Goal: Task Accomplishment & Management: Complete application form

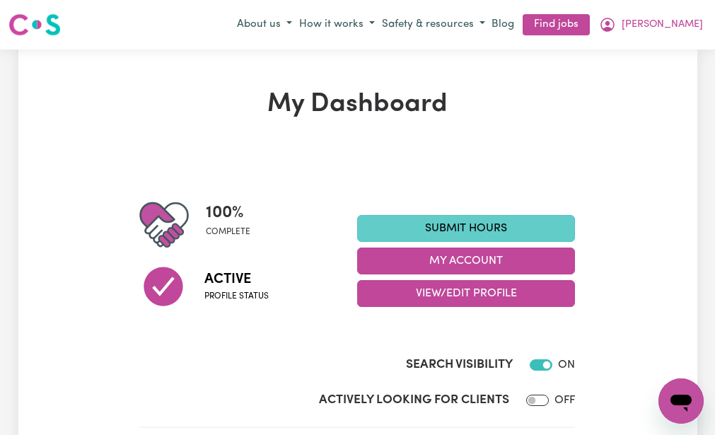
click at [415, 222] on link "Submit Hours" at bounding box center [466, 228] width 218 height 27
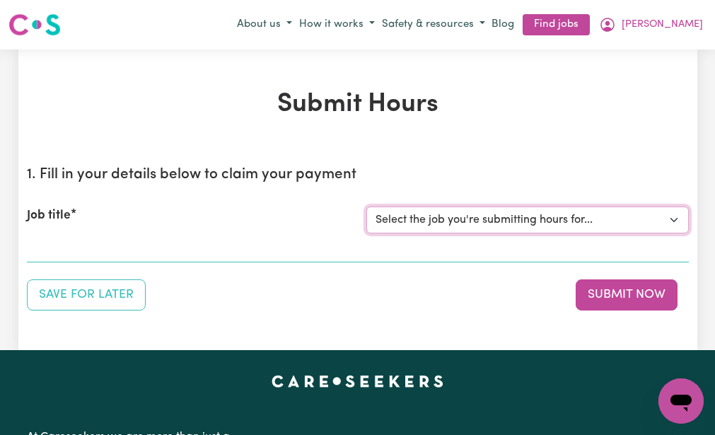
click at [411, 211] on select "Select the job you're submitting hours for... [[PERSON_NAME] (NDIS number: 4302…" at bounding box center [527, 219] width 322 height 27
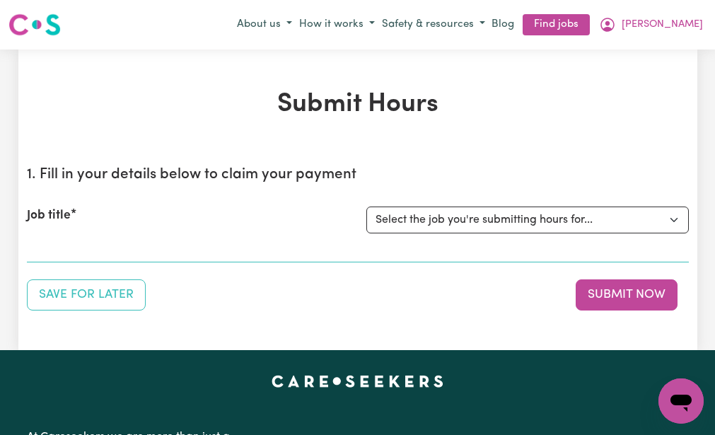
click at [321, 293] on div "Save for Later Submit Now" at bounding box center [358, 294] width 662 height 31
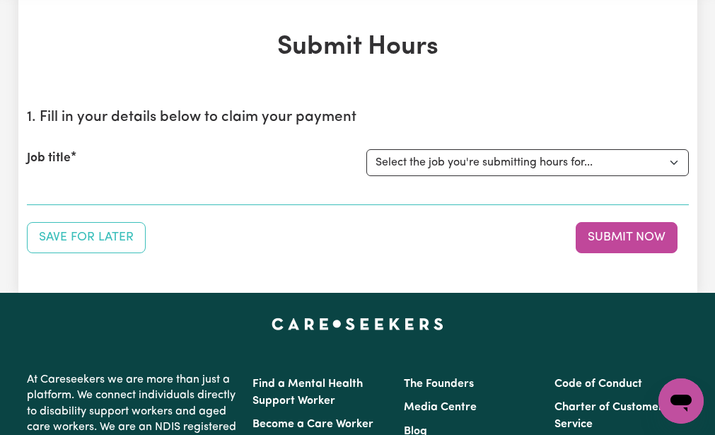
scroll to position [85, 0]
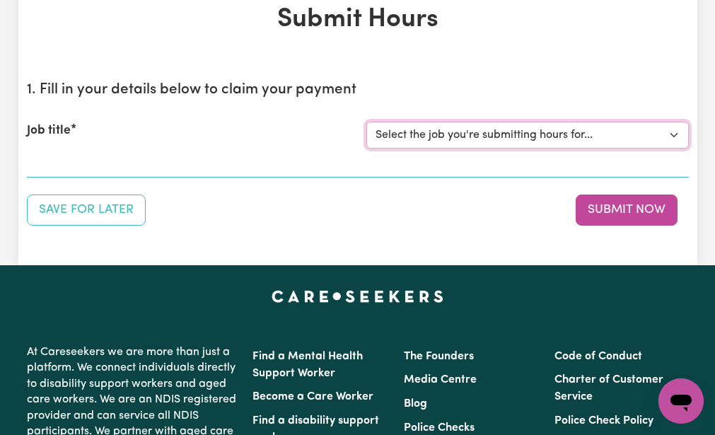
click at [395, 132] on select "Select the job you're submitting hours for... [[PERSON_NAME] (NDIS number: 4302…" at bounding box center [527, 135] width 322 height 27
select select "3393"
click at [366, 122] on select "Select the job you're submitting hours for... [[PERSON_NAME] (NDIS number: 4302…" at bounding box center [527, 135] width 322 height 27
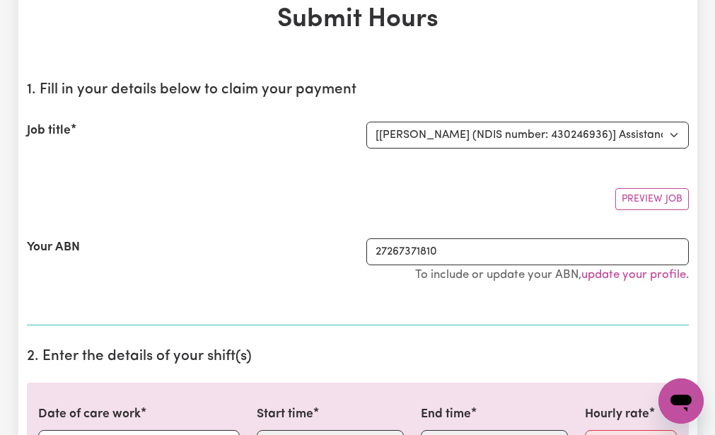
click at [342, 180] on div "Preview Job" at bounding box center [358, 193] width 662 height 33
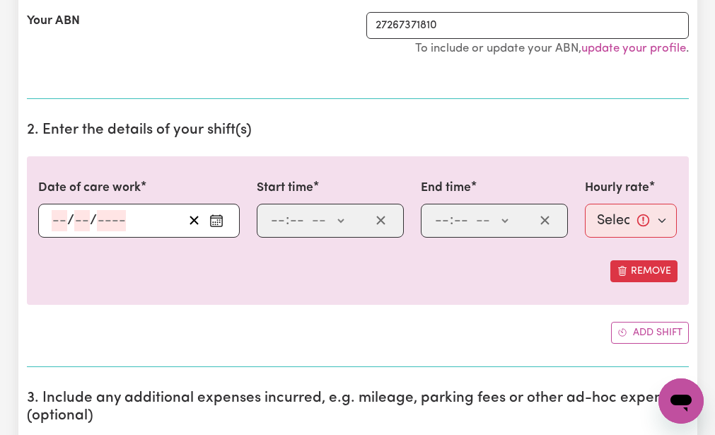
scroll to position [339, 0]
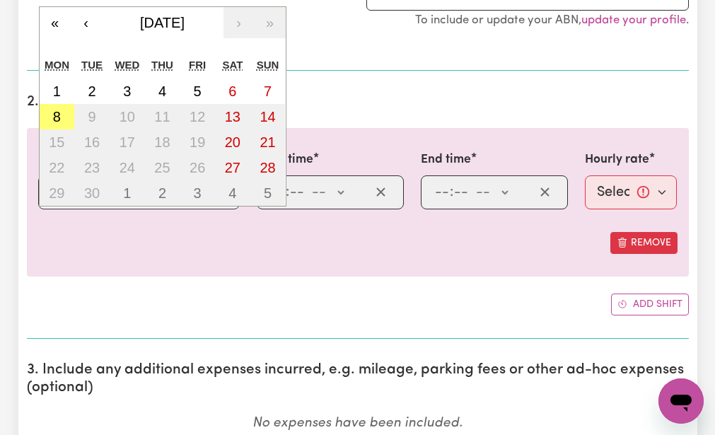
click at [57, 192] on div "/ / « ‹ [DATE] › » Mon Tue Wed Thu Fri Sat Sun 1 2 3 4 5 6 7 8 9 10 11 12 13 14…" at bounding box center [139, 192] width 202 height 34
click at [197, 88] on abbr "5" at bounding box center [198, 91] width 8 height 16
type input "[DATE]"
type input "5"
type input "9"
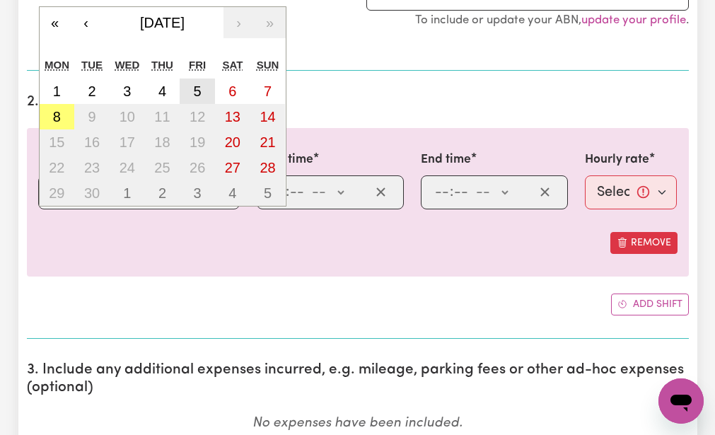
type input "2025"
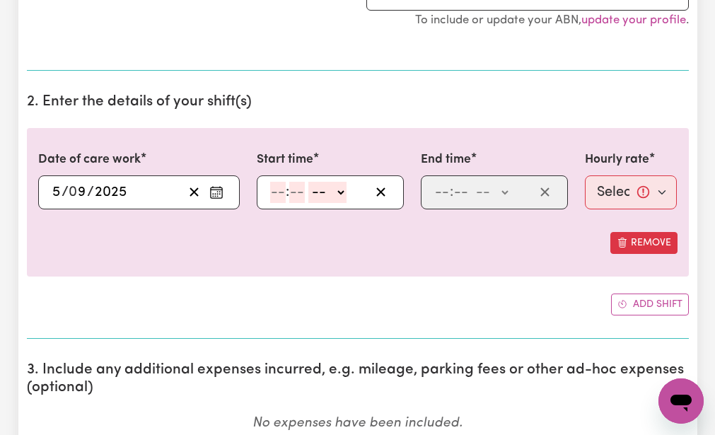
click at [277, 191] on input "number" at bounding box center [278, 192] width 16 height 21
type input "9"
type input "30"
click at [313, 194] on select "-- AM PM" at bounding box center [324, 192] width 38 height 21
select select "am"
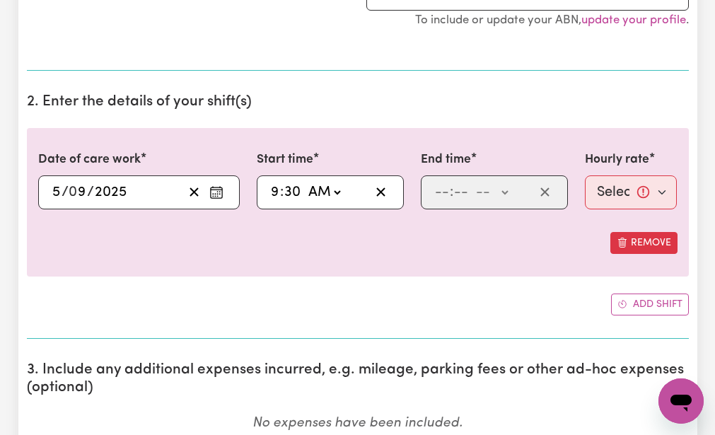
click at [305, 182] on select "-- AM PM" at bounding box center [324, 192] width 38 height 21
type input "09:30"
click at [441, 189] on input "number" at bounding box center [442, 192] width 16 height 21
type input "12"
type input "30"
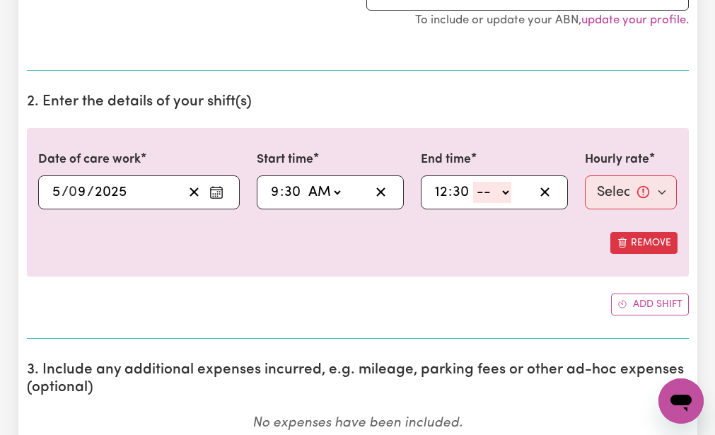
click at [481, 193] on select "-- AM PM" at bounding box center [492, 192] width 38 height 21
select select "pm"
click at [473, 182] on select "-- AM PM" at bounding box center [492, 192] width 38 height 21
type input "12:30"
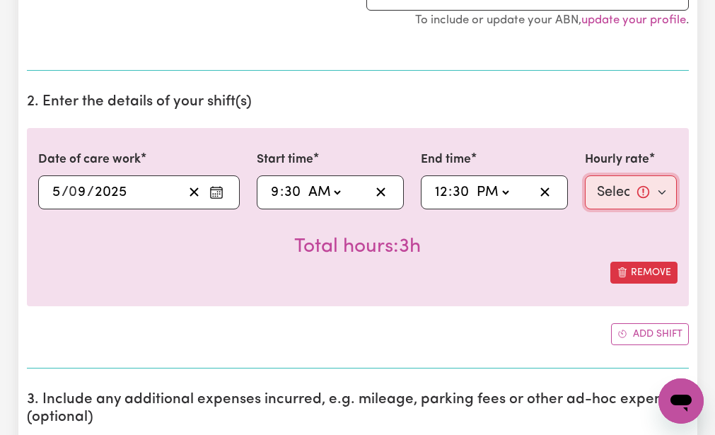
click at [602, 181] on select "Select rate... $51.98 (Weekday)" at bounding box center [631, 192] width 93 height 34
select select "51.98-Weekday"
click at [585, 175] on select "Select rate... $51.98 (Weekday)" at bounding box center [631, 192] width 93 height 34
click at [590, 242] on div "Total hours: 3h" at bounding box center [357, 235] width 639 height 52
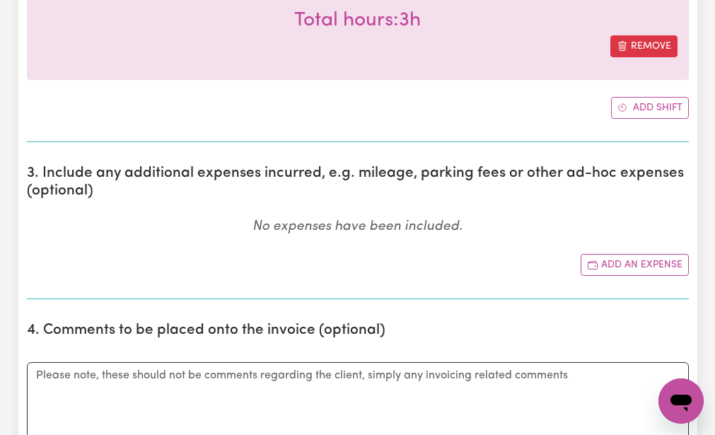
scroll to position [594, 0]
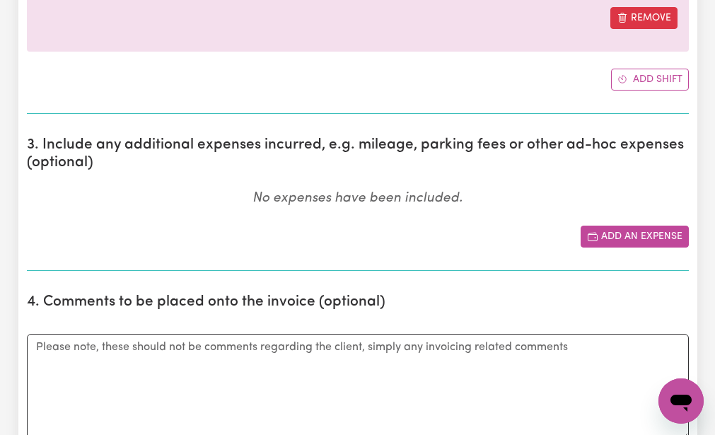
click at [590, 241] on rect "Add another expense" at bounding box center [592, 238] width 9 height 6
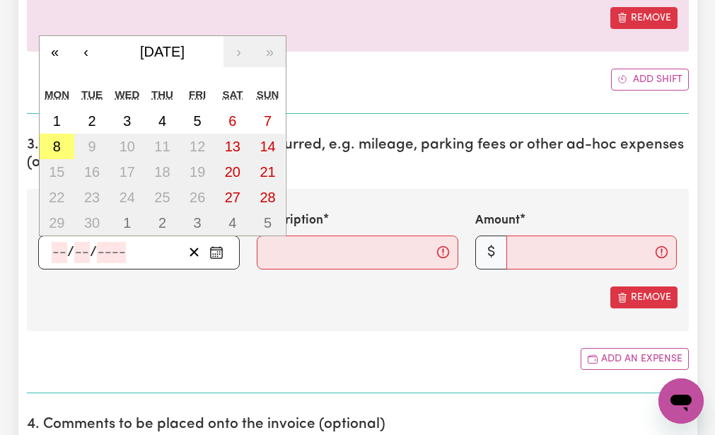
click at [57, 247] on input "number" at bounding box center [60, 252] width 16 height 21
click at [211, 125] on button "5" at bounding box center [197, 120] width 35 height 25
type input "[DATE]"
type input "5"
type input "9"
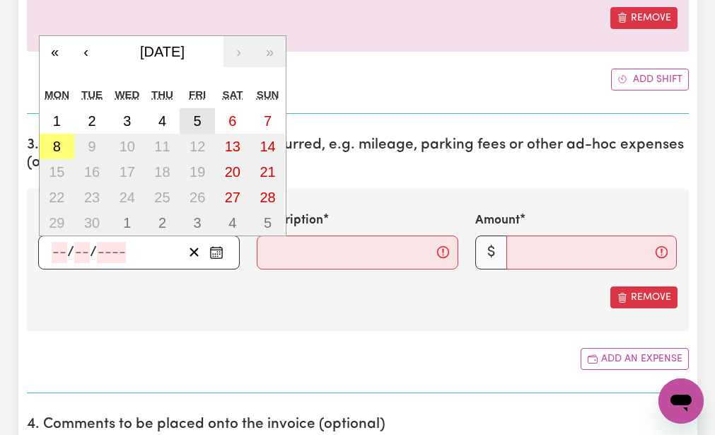
type input "2025"
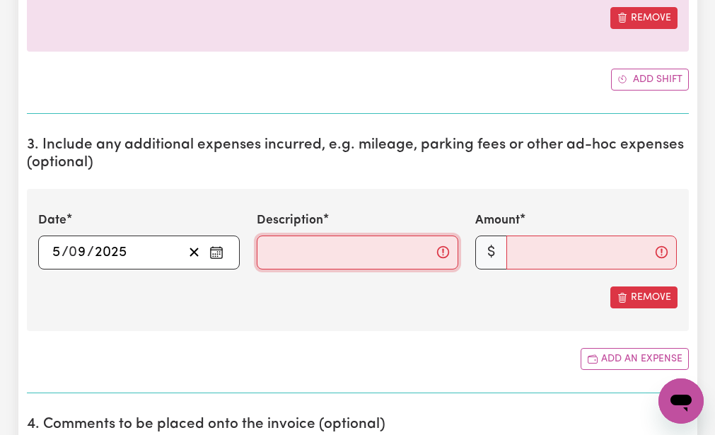
click at [263, 252] on input "Description" at bounding box center [358, 252] width 202 height 34
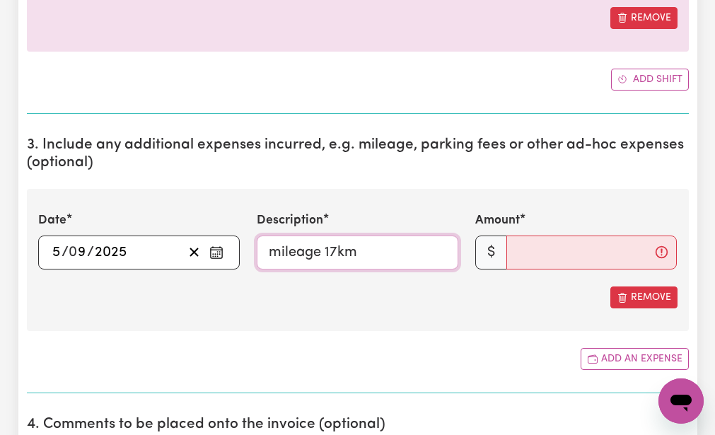
type input "mileage 17km"
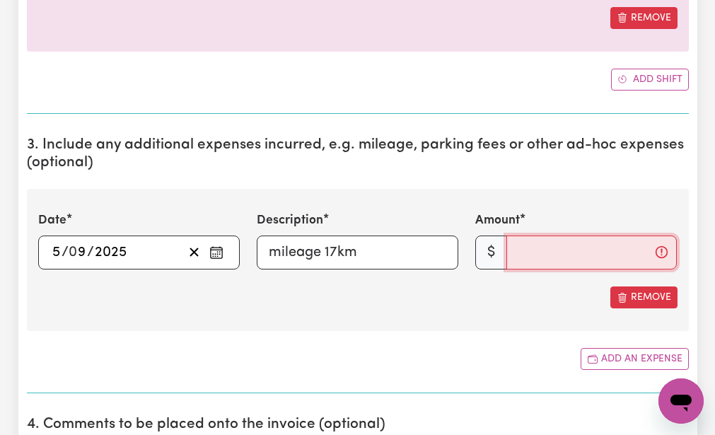
click at [513, 253] on input "Amount" at bounding box center [591, 252] width 170 height 34
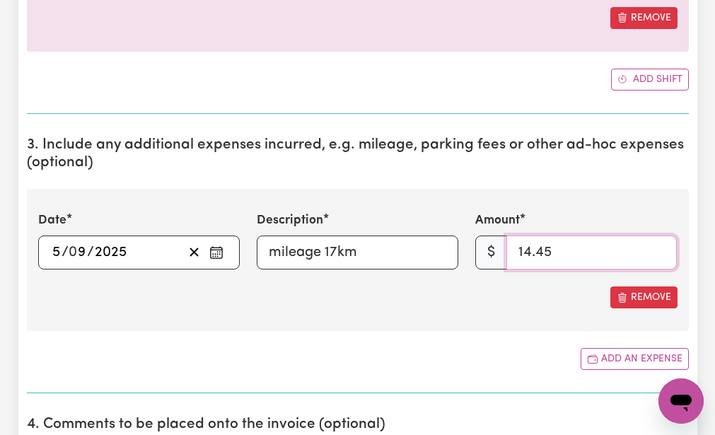
type input "14.45"
click at [457, 351] on div "Add an expense" at bounding box center [358, 359] width 662 height 22
click at [626, 292] on icon "Remove this expense" at bounding box center [622, 297] width 11 height 11
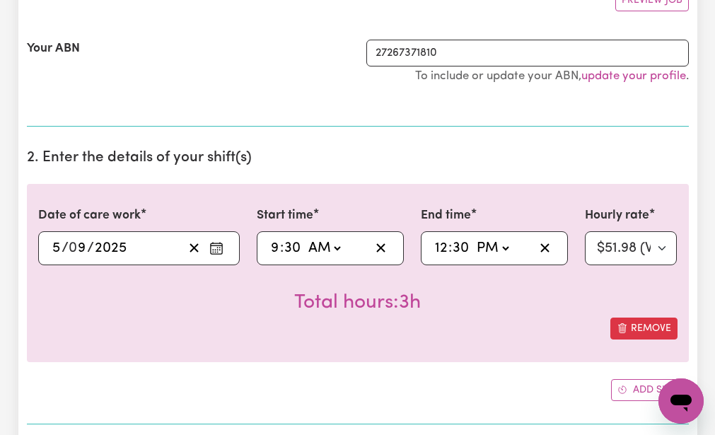
scroll to position [283, 0]
click at [622, 324] on icon "Remove this shift" at bounding box center [622, 328] width 11 height 11
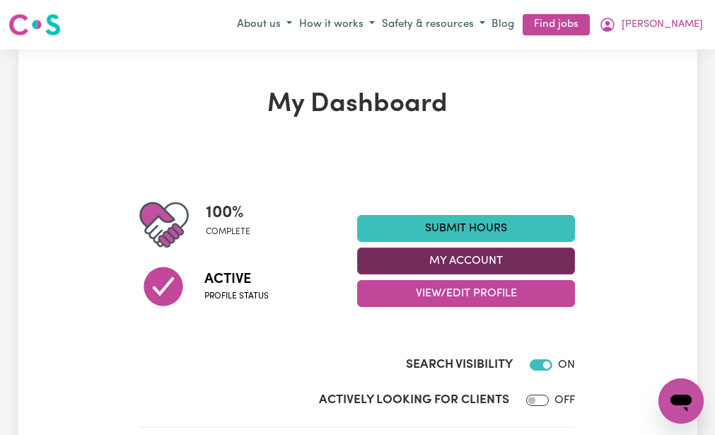
click at [373, 260] on button "My Account" at bounding box center [466, 260] width 218 height 27
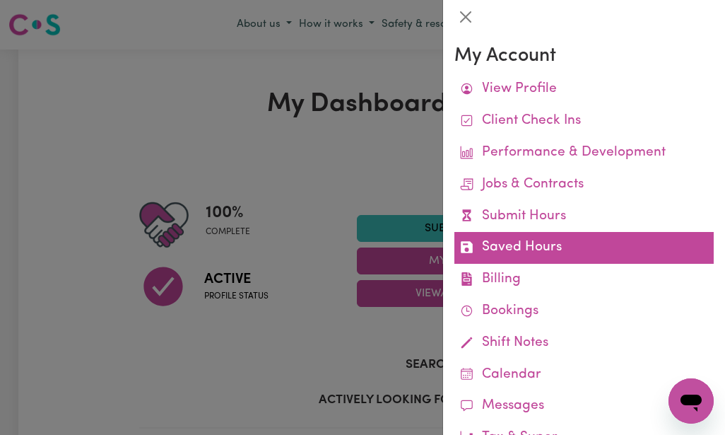
click at [464, 247] on icon at bounding box center [466, 246] width 13 height 13
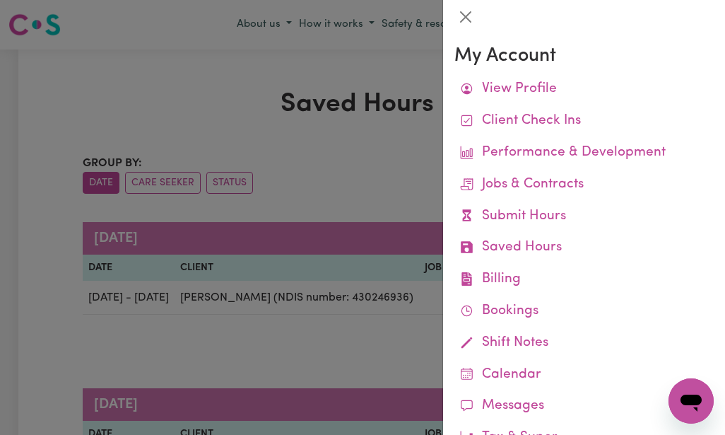
click at [322, 339] on div at bounding box center [362, 217] width 725 height 435
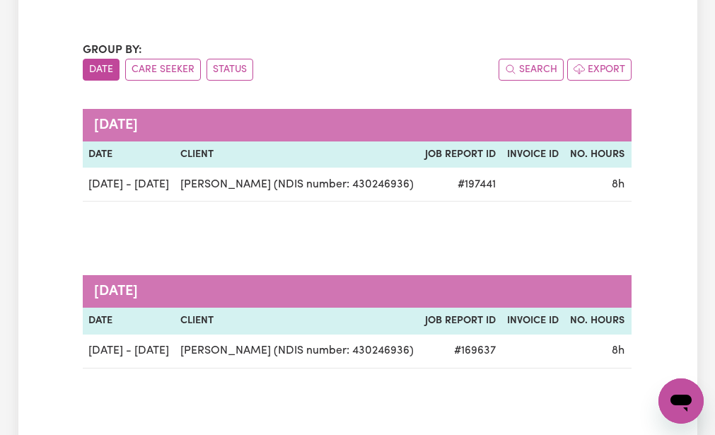
scroll to position [85, 0]
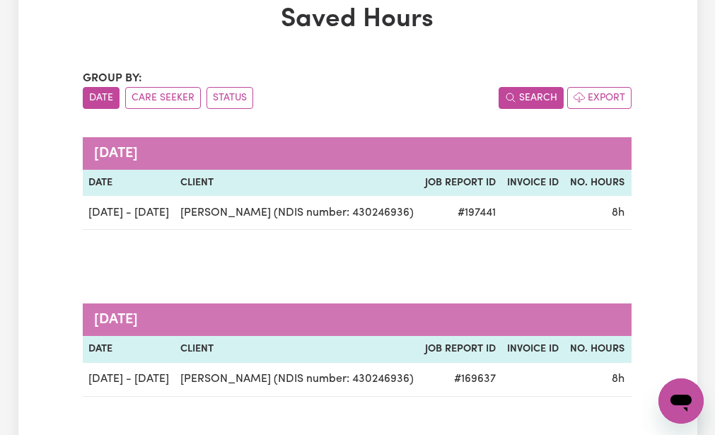
click at [537, 91] on button "Search" at bounding box center [530, 98] width 65 height 22
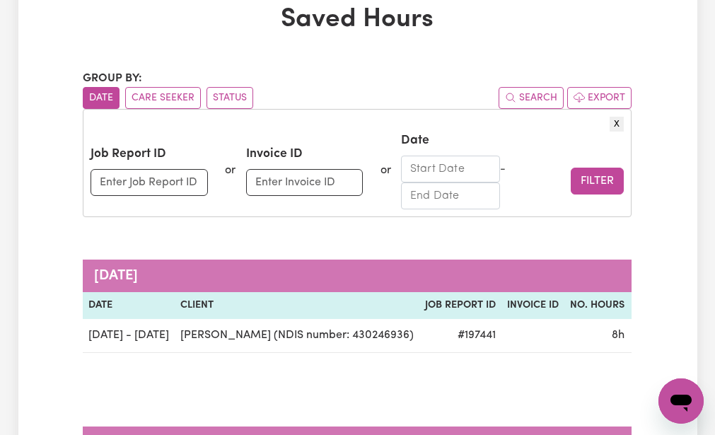
click at [617, 119] on button "X" at bounding box center [617, 124] width 14 height 15
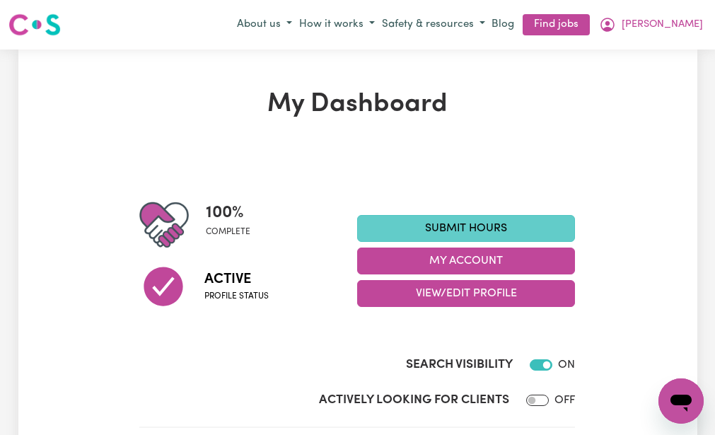
click at [395, 218] on link "Submit Hours" at bounding box center [466, 228] width 218 height 27
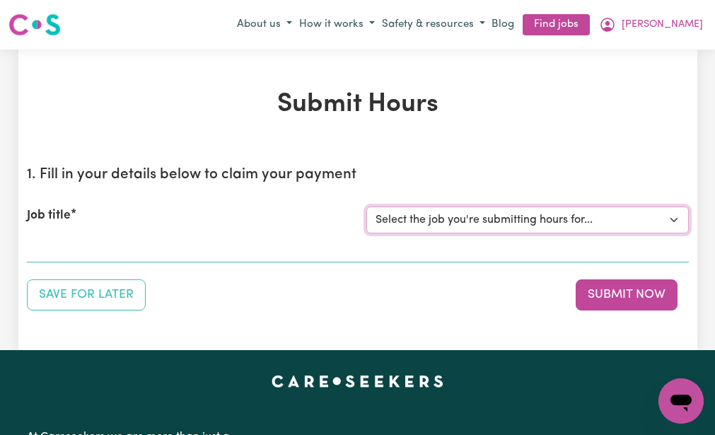
click at [395, 218] on select "Select the job you're submitting hours for... [[PERSON_NAME] (NDIS number: 4302…" at bounding box center [527, 219] width 322 height 27
select select "3393"
click at [366, 206] on select "Select the job you're submitting hours for... [[PERSON_NAME] (NDIS number: 4302…" at bounding box center [527, 219] width 322 height 27
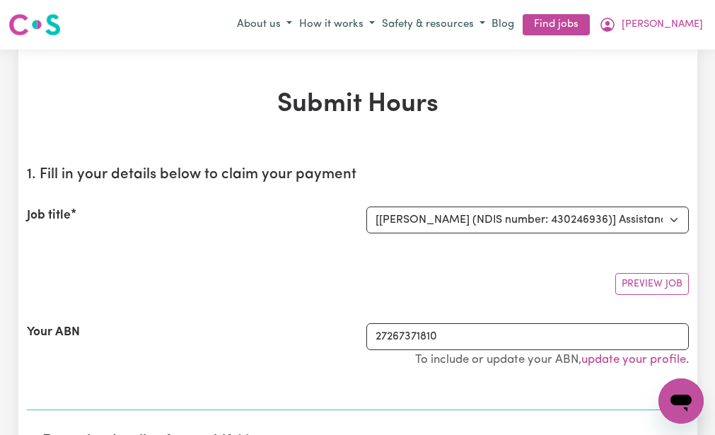
click at [340, 267] on div "Preview Job" at bounding box center [358, 278] width 662 height 33
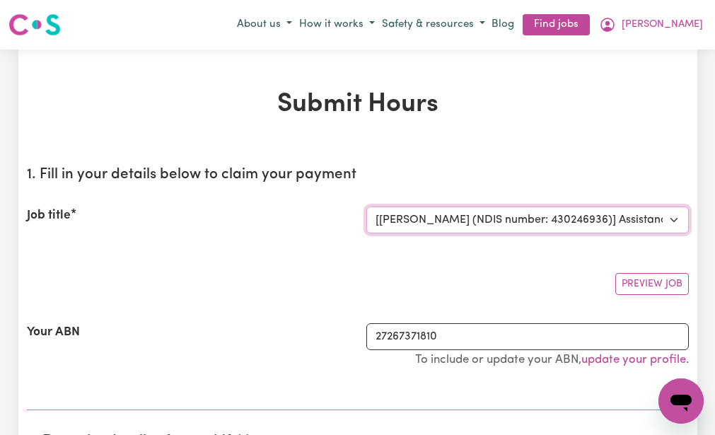
click at [420, 213] on select "Select the job you're submitting hours for... [[PERSON_NAME] (NDIS number: 4302…" at bounding box center [527, 219] width 322 height 27
click at [366, 206] on select "Select the job you're submitting hours for... [[PERSON_NAME] (NDIS number: 4302…" at bounding box center [527, 219] width 322 height 27
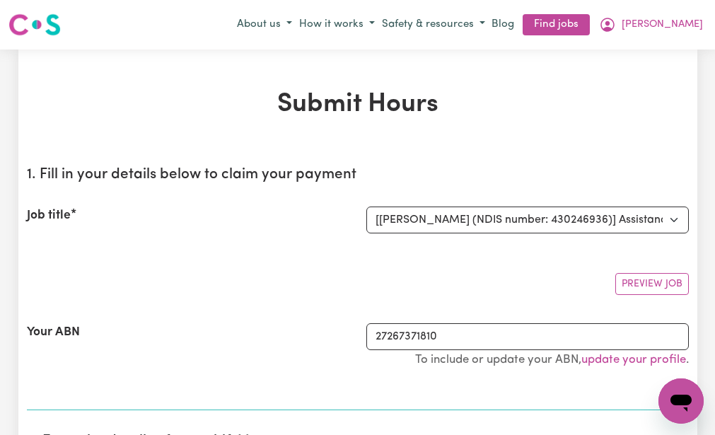
click at [346, 264] on div "Preview Job" at bounding box center [358, 278] width 662 height 33
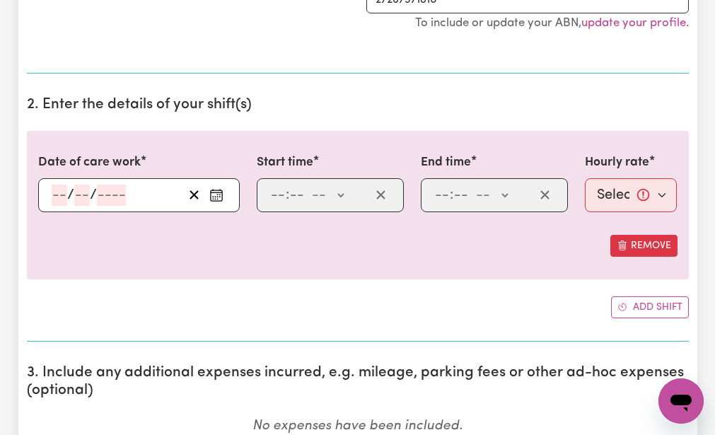
scroll to position [339, 0]
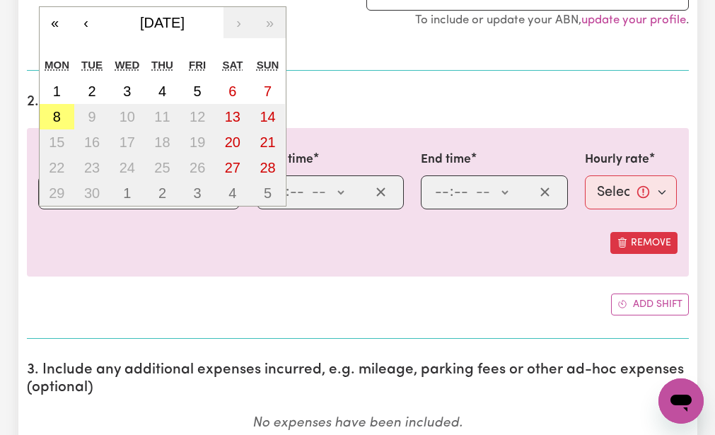
click at [57, 185] on div "/ / « ‹ [DATE] › » Mon Tue Wed Thu Fri Sat Sun 1 2 3 4 5 6 7 8 9 10 11 12 13 14…" at bounding box center [139, 192] width 202 height 34
click at [185, 86] on button "5" at bounding box center [197, 90] width 35 height 25
type input "[DATE]"
type input "5"
type input "9"
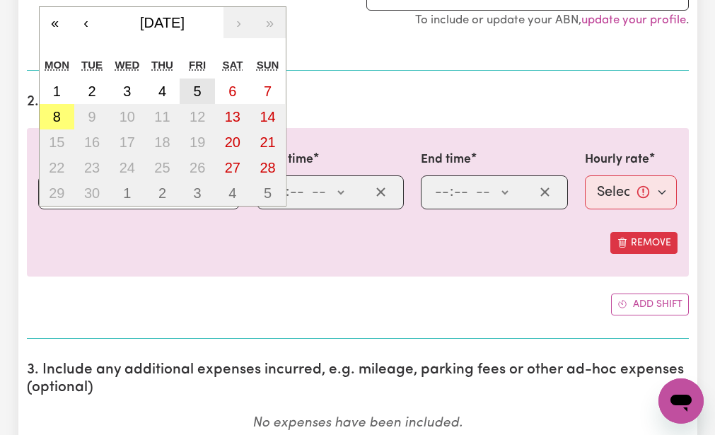
type input "2025"
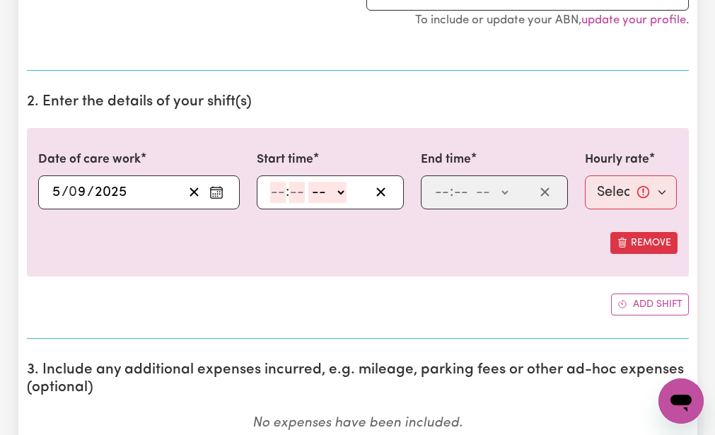
click at [274, 183] on input "number" at bounding box center [278, 192] width 16 height 21
type input "9"
type input "30"
click at [312, 191] on select "-- AM PM" at bounding box center [324, 192] width 38 height 21
select select "am"
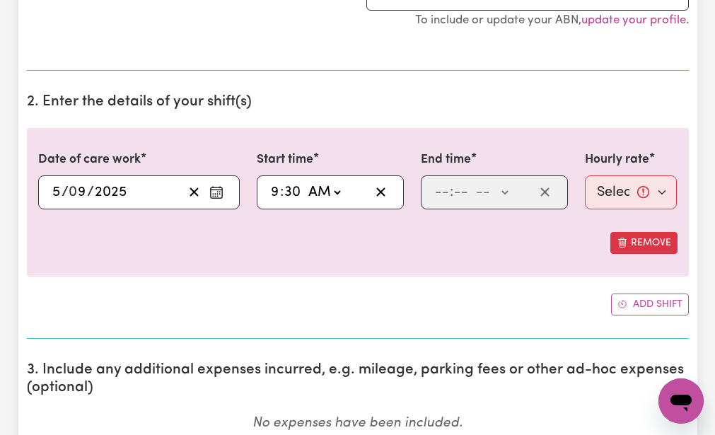
click at [305, 182] on select "-- AM PM" at bounding box center [324, 192] width 38 height 21
type input "09:30"
click at [441, 193] on input "number" at bounding box center [442, 192] width 16 height 21
type input "12"
type input "30"
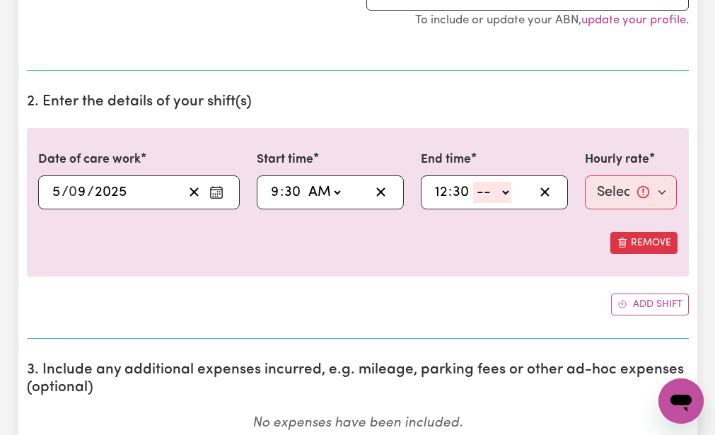
click at [484, 195] on select "-- AM PM" at bounding box center [492, 192] width 38 height 21
select select "pm"
click at [473, 182] on select "-- AM PM" at bounding box center [492, 192] width 38 height 21
type input "12:30"
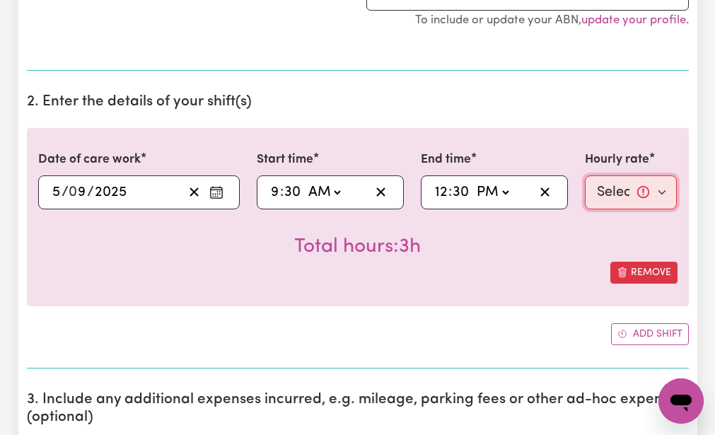
click at [607, 188] on select "Select rate... $51.98 (Weekday)" at bounding box center [631, 192] width 93 height 34
click at [474, 315] on div "Date of care work 2025-09-05 5 / 0 9 / 2025 « ‹ September 2025 › » Mon Tue Wed …" at bounding box center [358, 236] width 662 height 216
click at [591, 192] on select "Select rate... $51.98 (Weekday)" at bounding box center [631, 192] width 93 height 34
select select "51.98-Weekday"
click at [585, 175] on select "Select rate... $51.98 (Weekday)" at bounding box center [631, 192] width 93 height 34
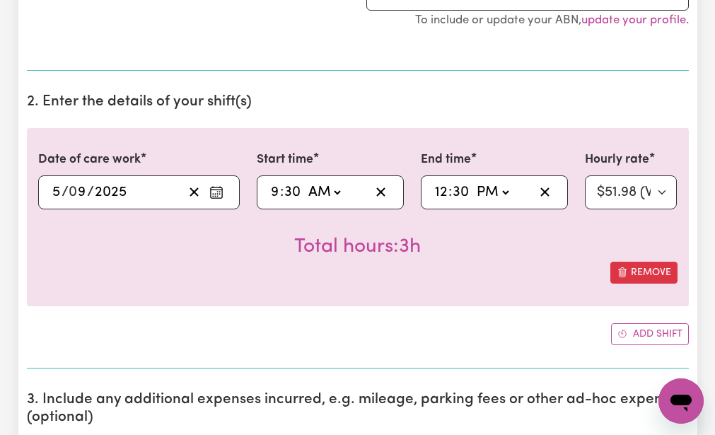
click at [511, 321] on div "Date of care work 2025-09-05 5 / 0 9 / 2025 « ‹ September 2025 › » Mon Tue Wed …" at bounding box center [358, 236] width 662 height 216
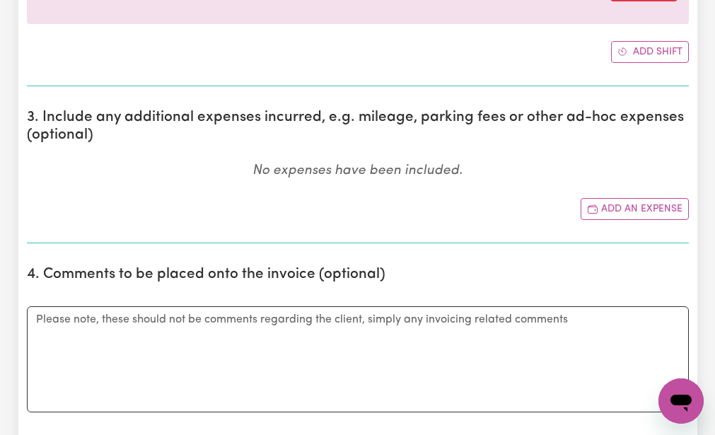
scroll to position [622, 0]
click at [605, 202] on button "Add an expense" at bounding box center [635, 208] width 108 height 22
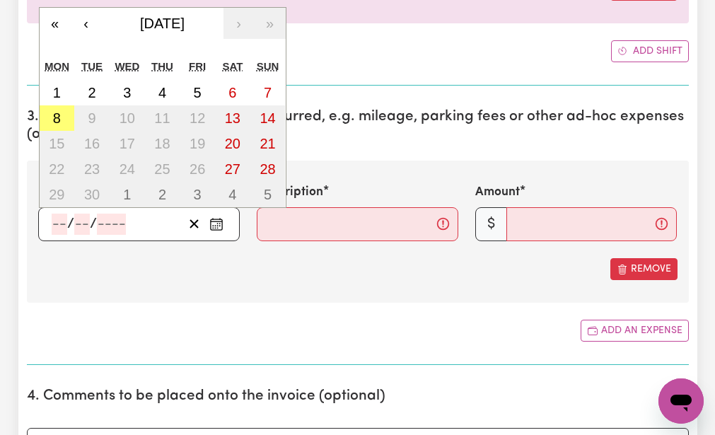
click at [57, 220] on input "number" at bounding box center [60, 224] width 16 height 21
click at [199, 88] on abbr "5" at bounding box center [198, 93] width 8 height 16
type input "[DATE]"
type input "5"
type input "9"
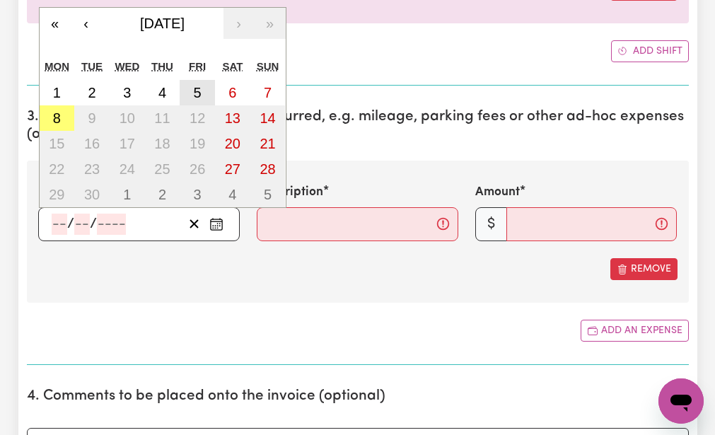
type input "2025"
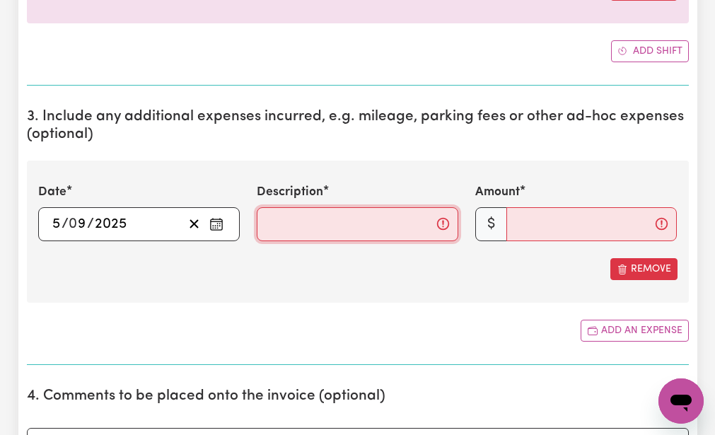
click at [264, 222] on input "Description" at bounding box center [358, 224] width 202 height 34
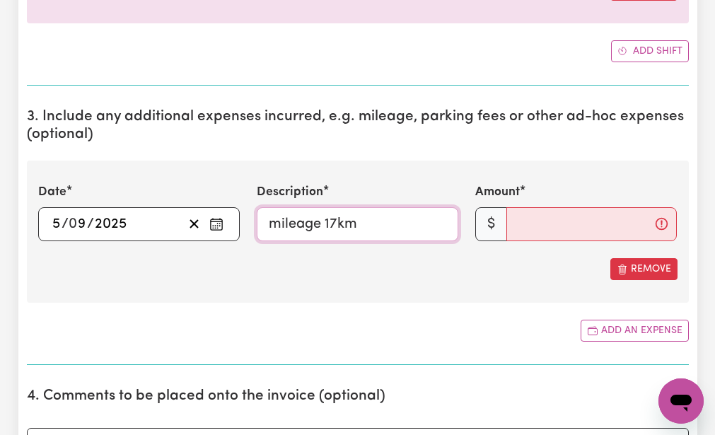
type input "mileage 17km"
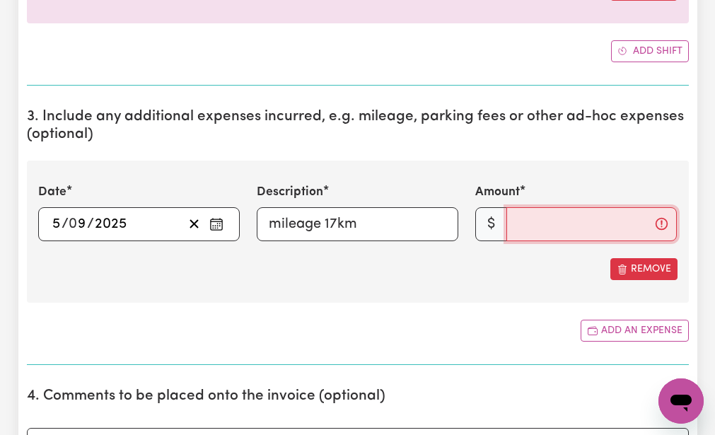
click at [513, 225] on input "Amount" at bounding box center [591, 224] width 170 height 34
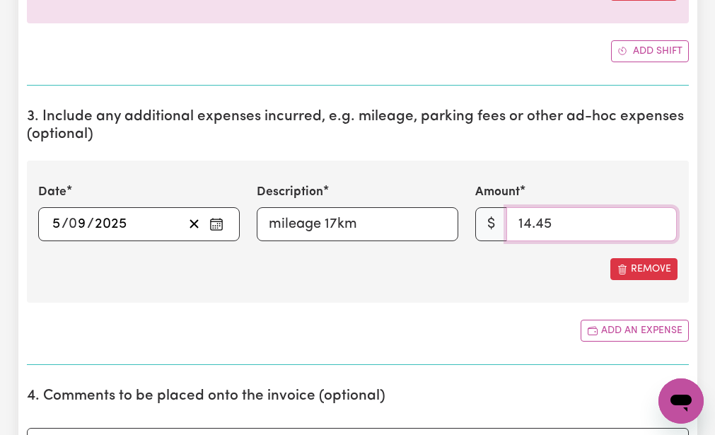
type input "14.45"
click at [444, 337] on div "Add an expense" at bounding box center [358, 331] width 662 height 22
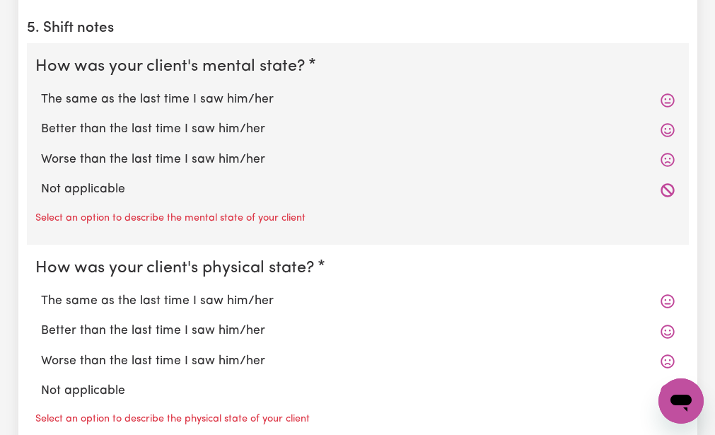
scroll to position [1216, 0]
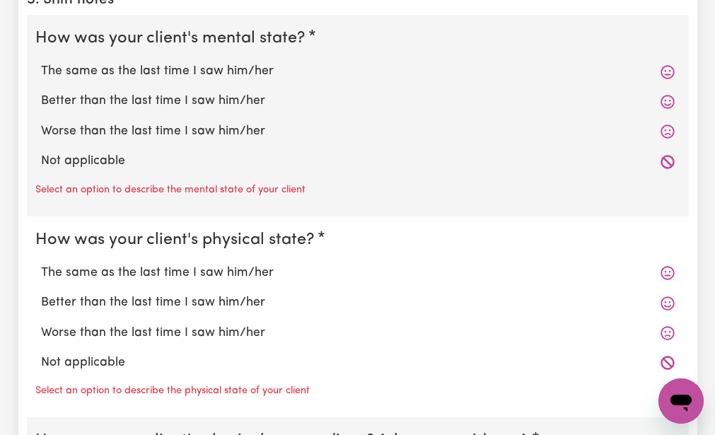
click at [114, 63] on label "The same as the last time I saw him/her" at bounding box center [358, 71] width 634 height 18
click at [41, 62] on input "The same as the last time I saw him/her" at bounding box center [40, 62] width 1 height 1
radio input "true"
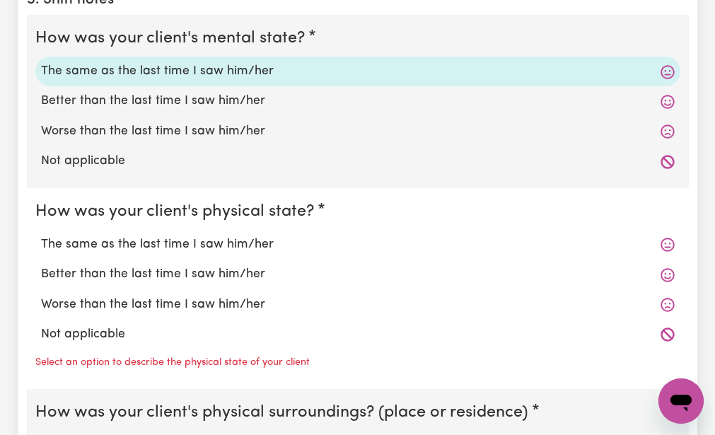
click at [93, 192] on fieldset "How was your client's physical state? The same as the last time I saw him/her B…" at bounding box center [358, 289] width 662 height 202
click at [81, 244] on label "The same as the last time I saw him/her" at bounding box center [358, 244] width 634 height 18
click at [41, 235] on input "The same as the last time I saw him/her" at bounding box center [40, 235] width 1 height 1
radio input "true"
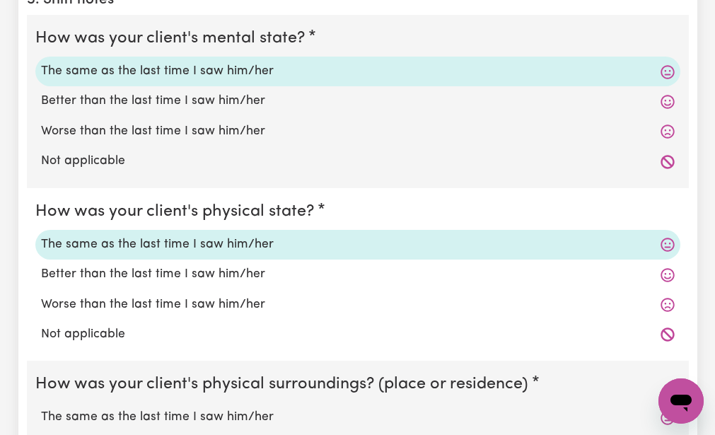
click at [42, 351] on fieldset "How was your client's physical state? The same as the last time I saw him/her B…" at bounding box center [358, 274] width 662 height 173
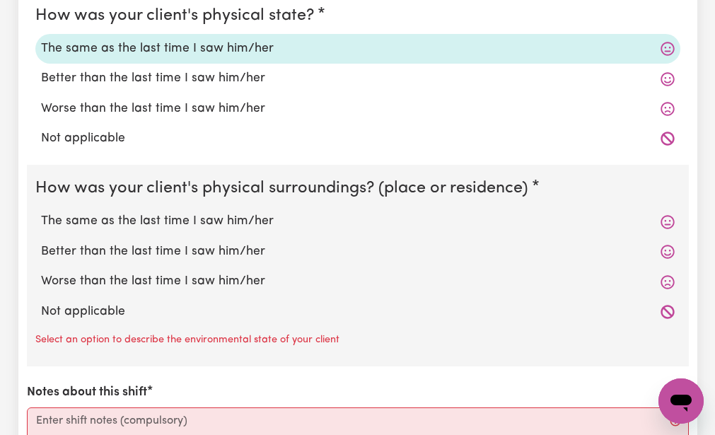
scroll to position [1414, 0]
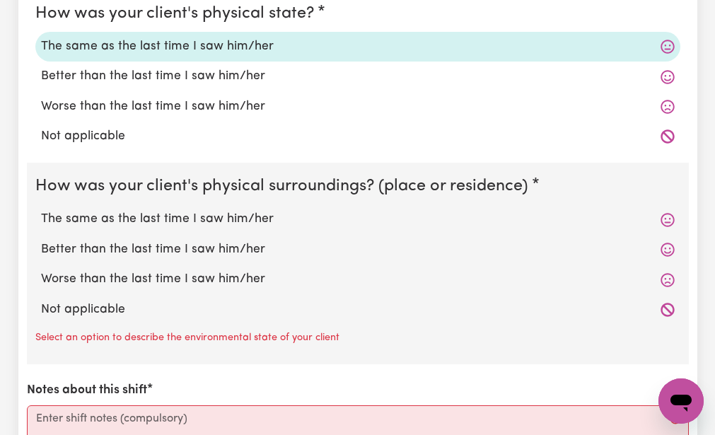
click at [76, 211] on label "The same as the last time I saw him/her" at bounding box center [358, 219] width 634 height 18
click at [41, 210] on input "The same as the last time I saw him/her" at bounding box center [40, 209] width 1 height 1
radio input "true"
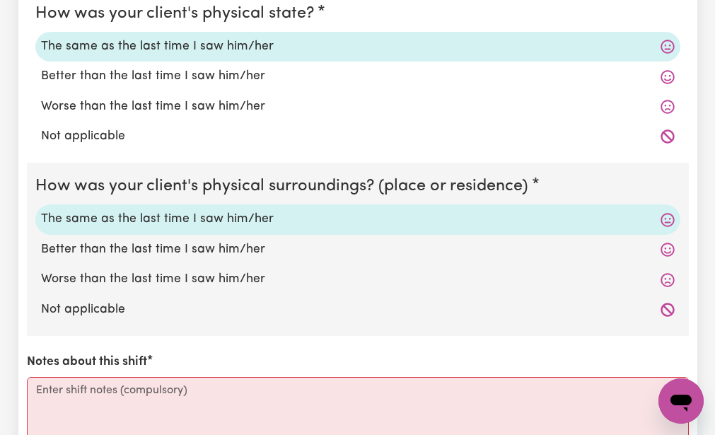
click at [40, 240] on input "Better than the last time I saw him/her" at bounding box center [40, 240] width 1 height 1
radio input "true"
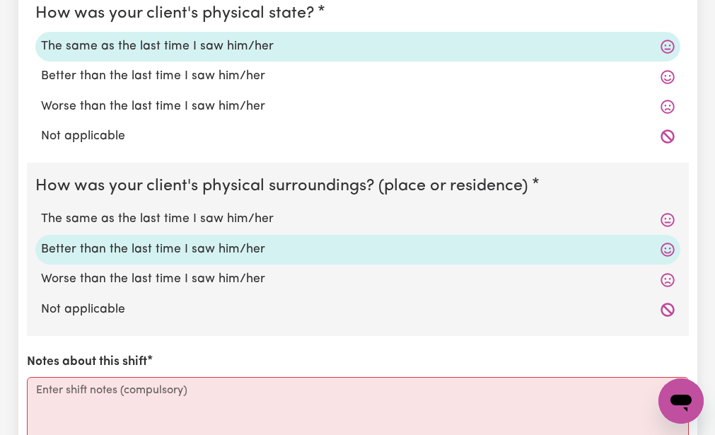
click at [40, 209] on input "The same as the last time I saw him/her" at bounding box center [40, 209] width 1 height 1
radio input "true"
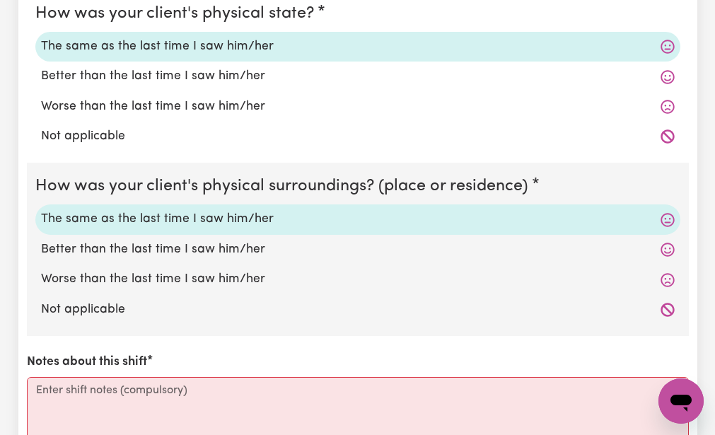
click at [66, 342] on div "How was your client's mental state? The same as the last time I saw him/her Bet…" at bounding box center [358, 195] width 662 height 756
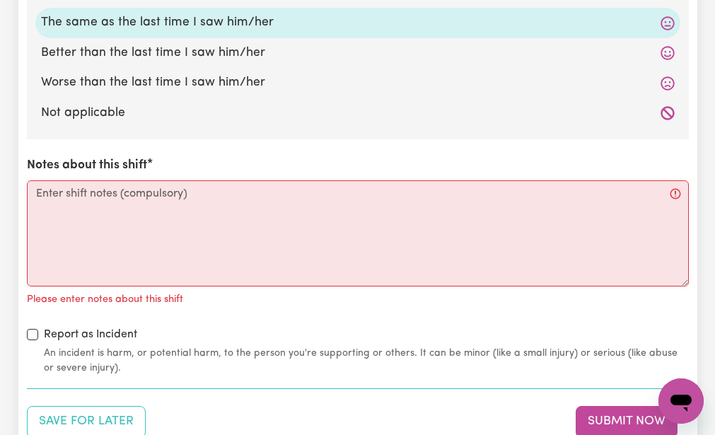
scroll to position [1612, 0]
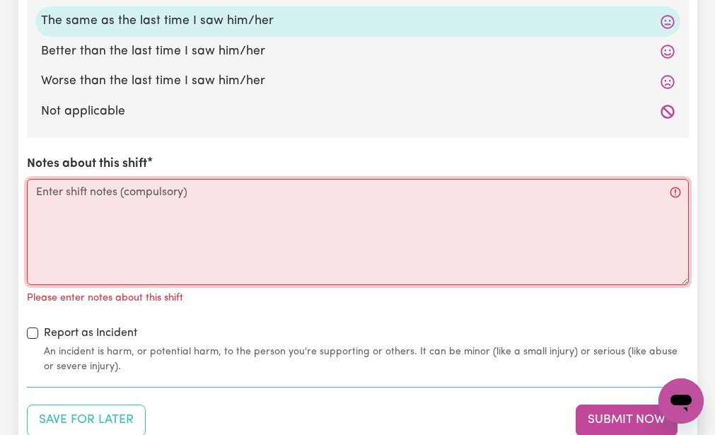
click at [37, 192] on textarea "Notes about this shift" at bounding box center [358, 232] width 662 height 106
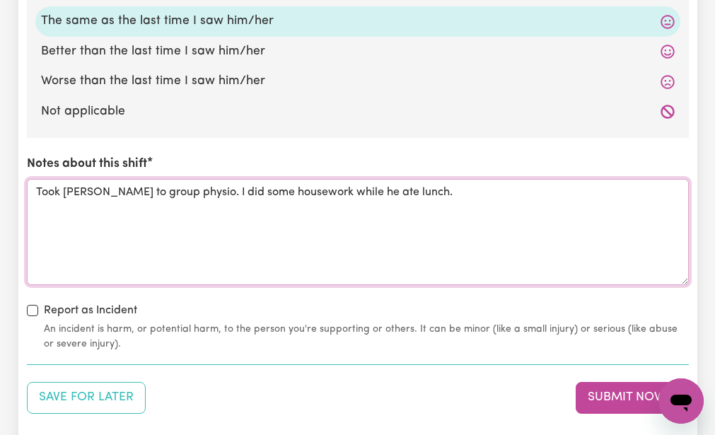
type textarea "Took Claude to group physio. I did some housework while he ate lunch."
click at [168, 305] on div "Report as Incident An incident is harm, or potential harm, to the person you're…" at bounding box center [358, 326] width 662 height 49
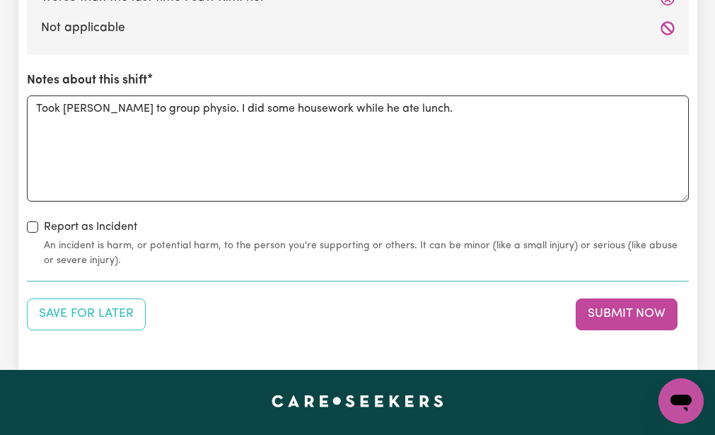
scroll to position [1697, 0]
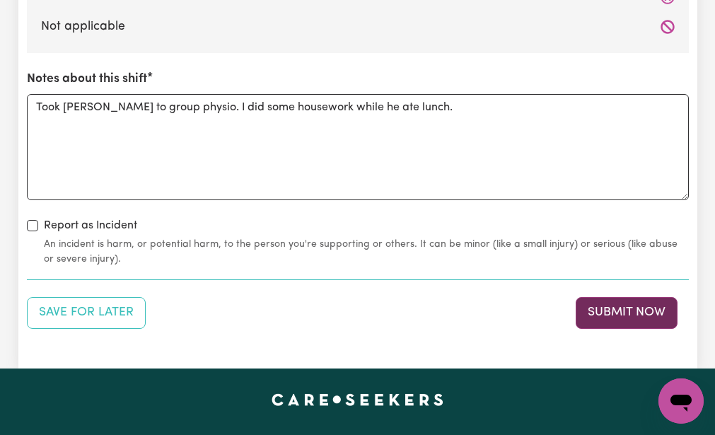
click at [591, 310] on button "Submit Now" at bounding box center [627, 312] width 102 height 31
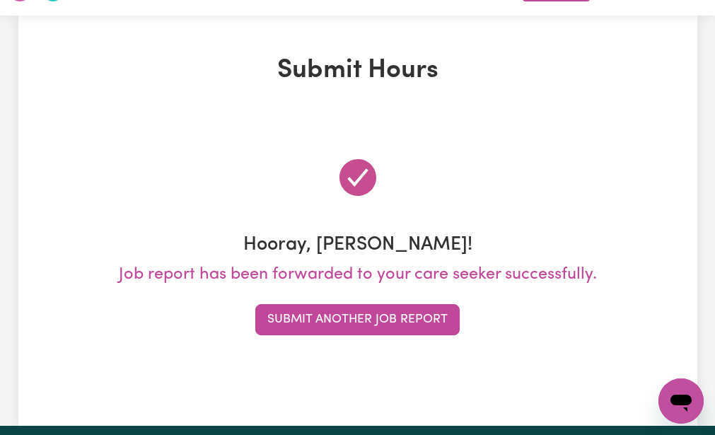
scroll to position [0, 0]
